Goal: Transaction & Acquisition: Purchase product/service

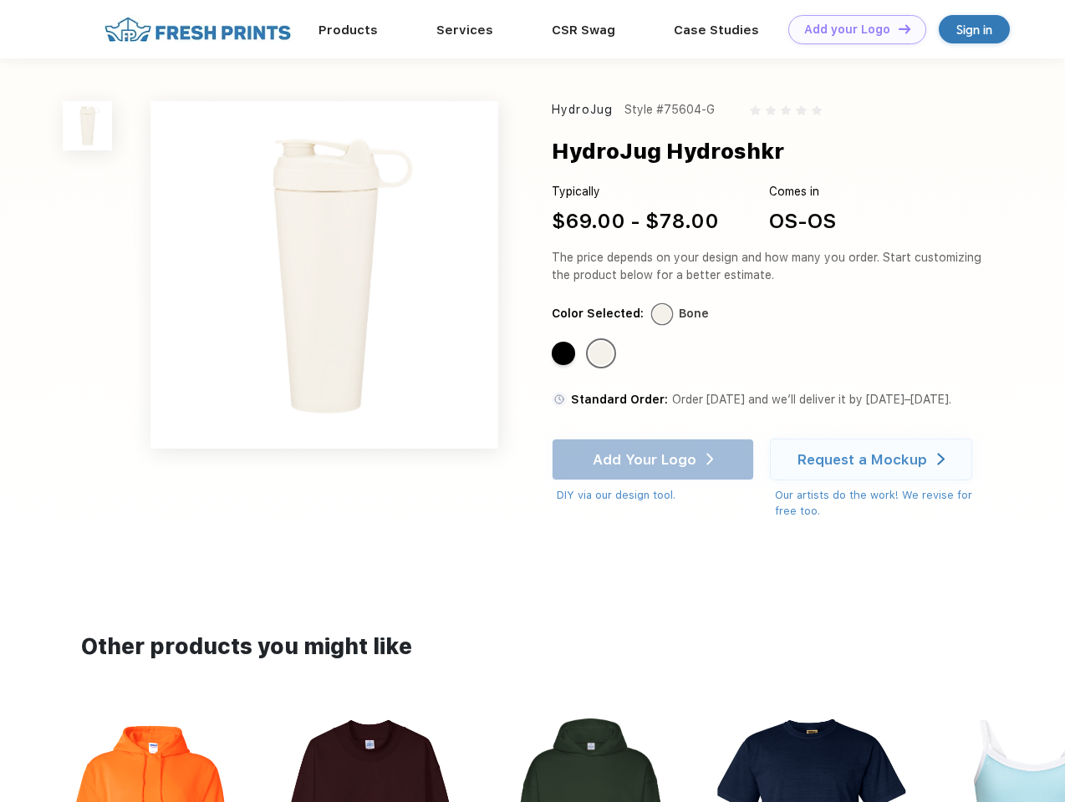
click at [851, 29] on link "Add your Logo Design Tool" at bounding box center [857, 29] width 138 height 29
click at [0, 0] on div "Design Tool" at bounding box center [0, 0] width 0 height 0
click at [897, 28] on link "Add your Logo Design Tool" at bounding box center [857, 29] width 138 height 29
click at [88, 125] on img at bounding box center [87, 125] width 49 height 49
click at [565, 354] on div "Standard Color" at bounding box center [563, 353] width 23 height 23
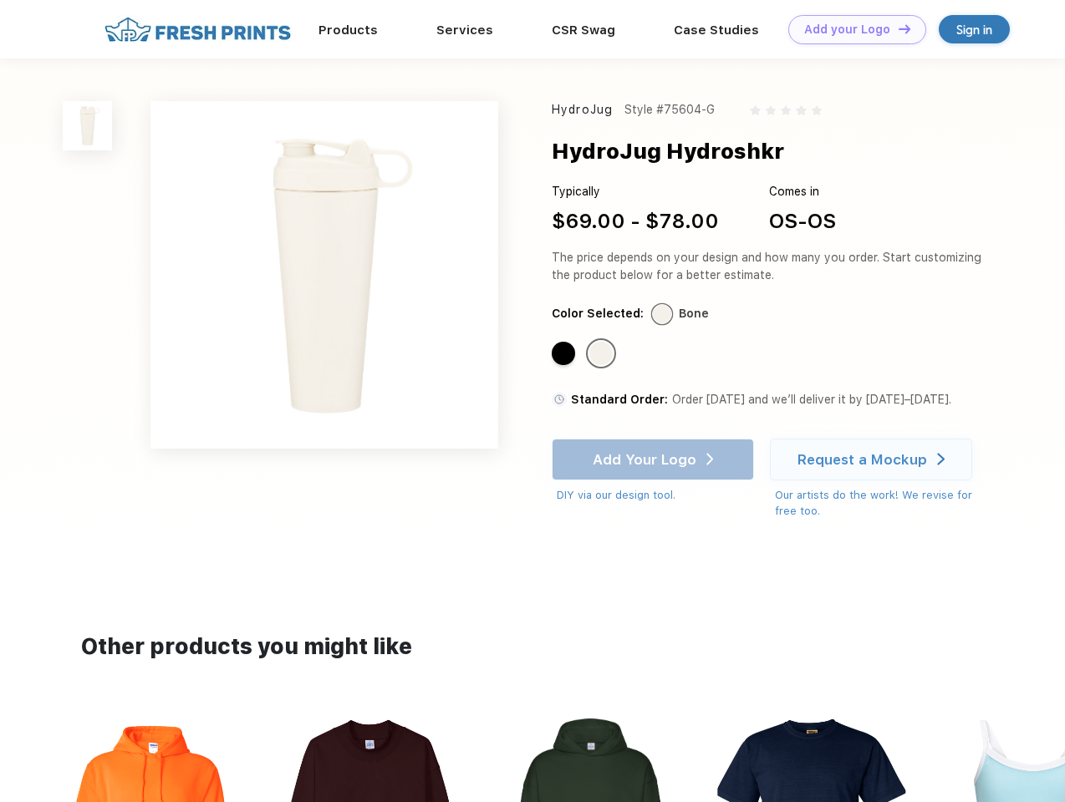
click at [603, 354] on div "Standard Color" at bounding box center [600, 353] width 23 height 23
click at [654, 460] on div "Add Your Logo DIY via our design tool. Ah shoot! This product isn't up in our d…" at bounding box center [653, 471] width 202 height 65
click at [873, 460] on div "Request a Mockup" at bounding box center [862, 459] width 130 height 17
